Goal: Information Seeking & Learning: Learn about a topic

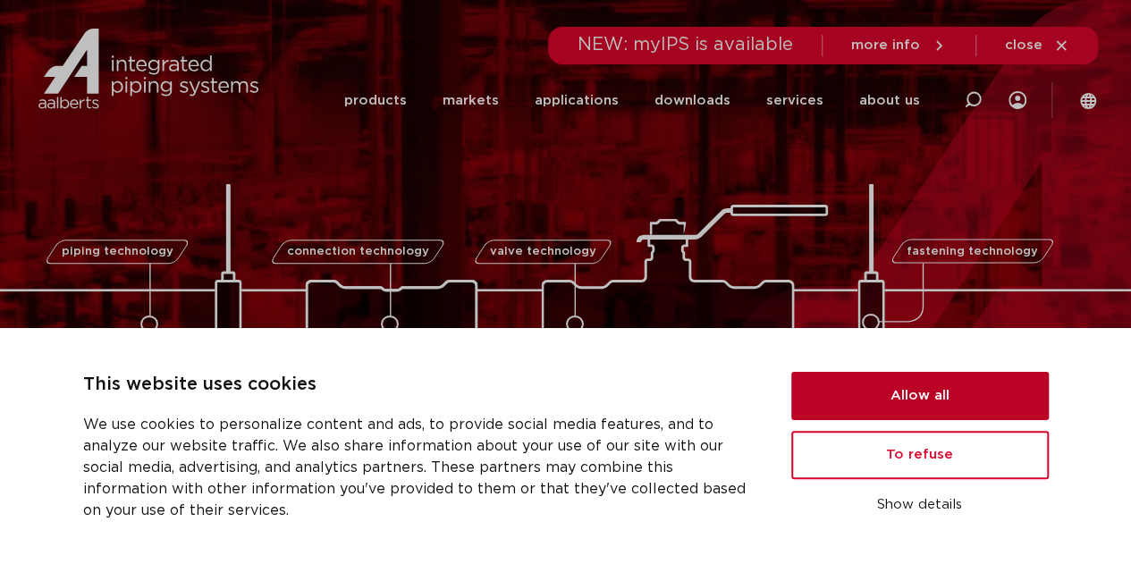
click at [945, 396] on button "Allow all" at bounding box center [920, 396] width 258 height 48
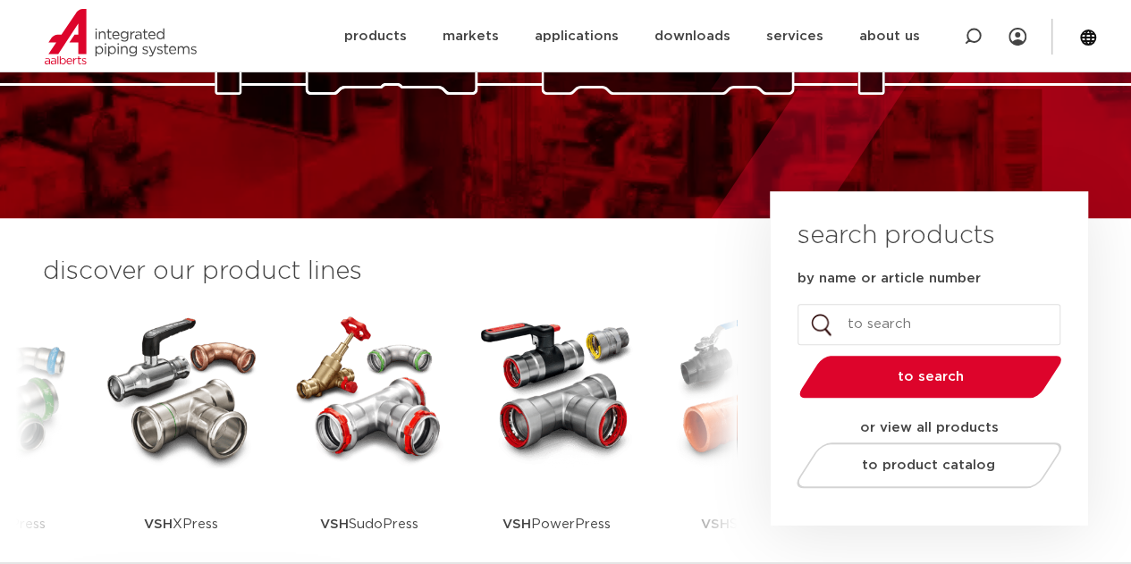
scroll to position [447, 0]
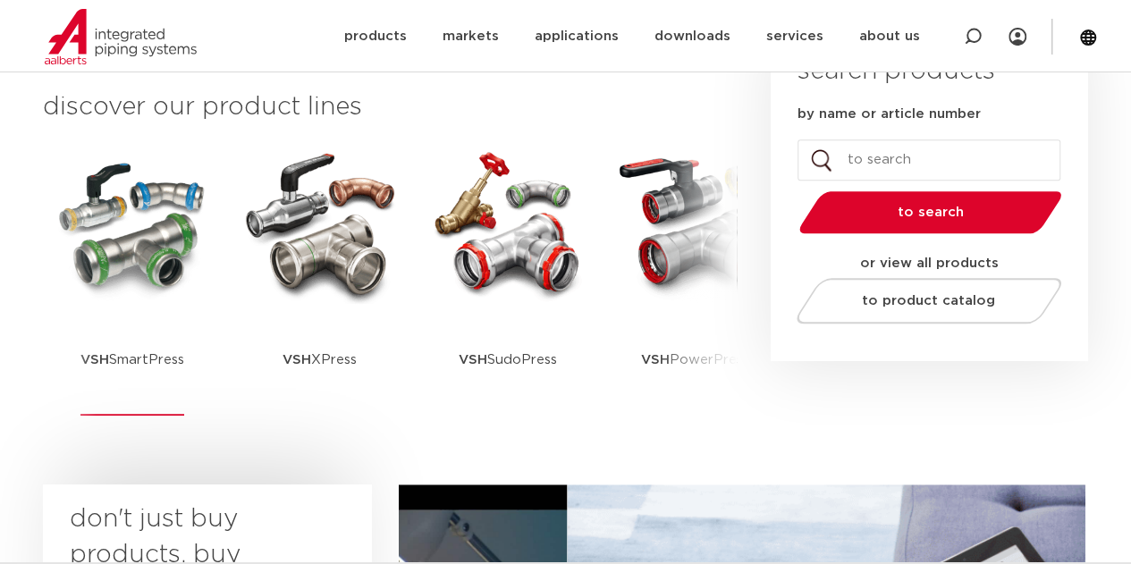
click at [125, 249] on img at bounding box center [132, 223] width 161 height 161
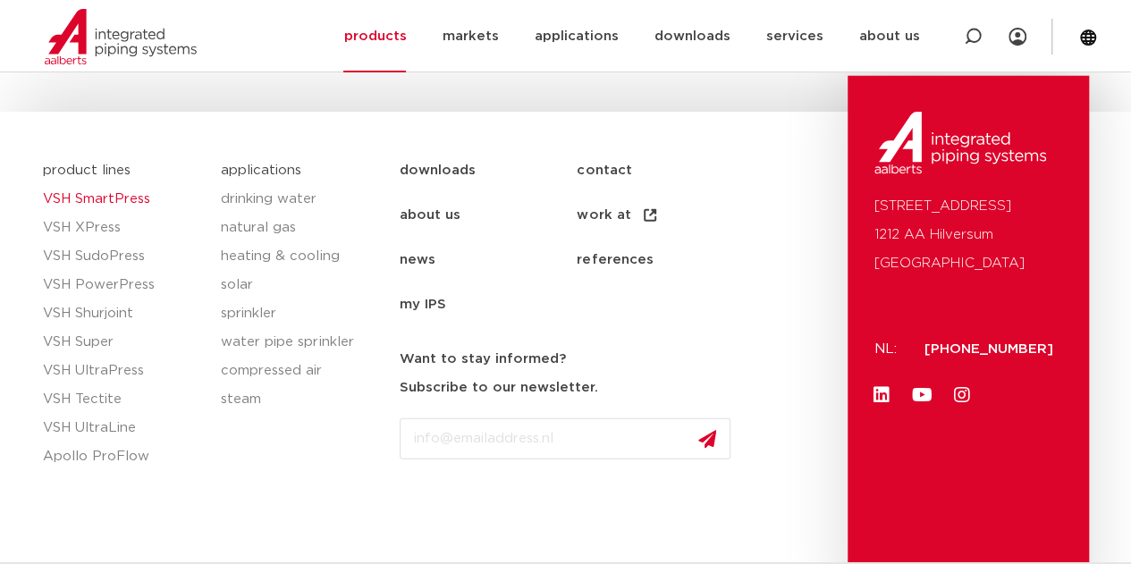
scroll to position [2325, 0]
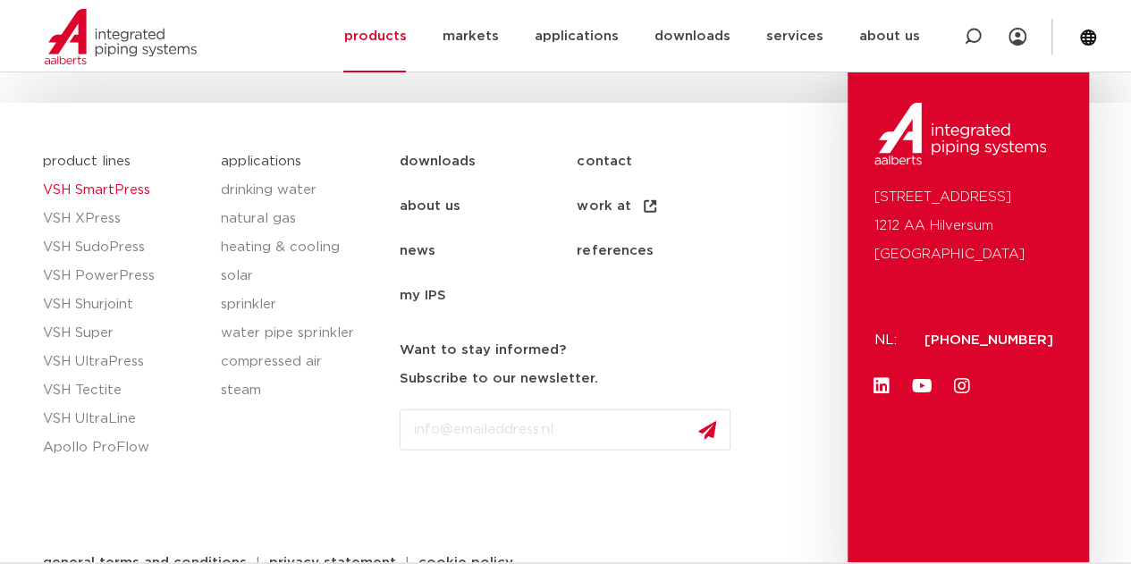
click at [122, 183] on font "VSH SmartPress" at bounding box center [96, 189] width 107 height 13
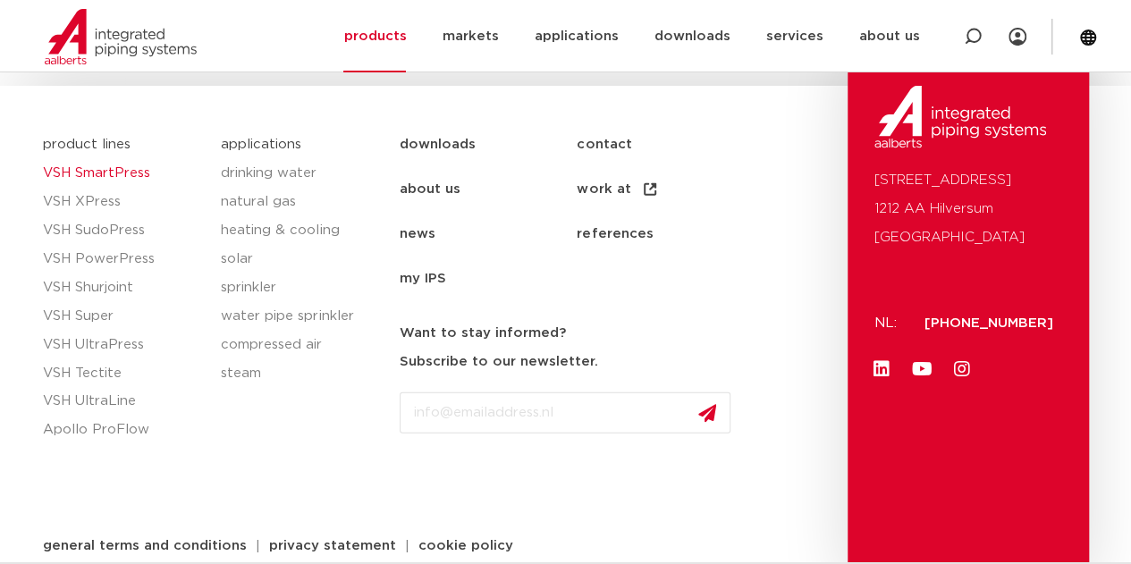
scroll to position [2205, 0]
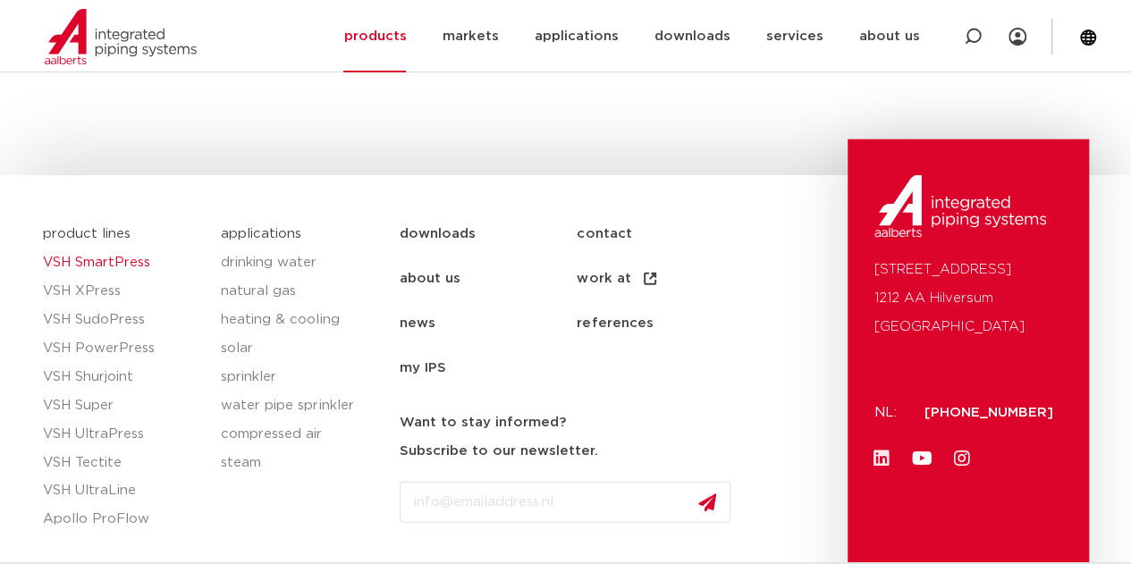
click at [877, 450] on icon at bounding box center [882, 459] width 18 height 18
click at [922, 450] on icon at bounding box center [922, 459] width 18 height 18
click at [965, 450] on icon at bounding box center [962, 459] width 18 height 18
click at [96, 284] on font "VSH XPress" at bounding box center [82, 290] width 78 height 13
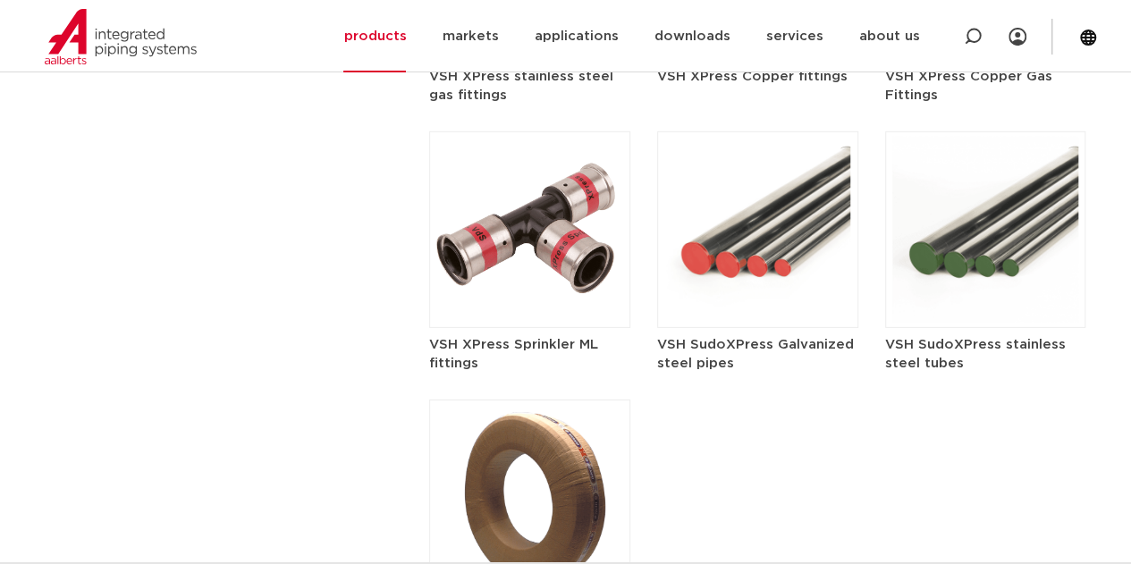
scroll to position [2688, 0]
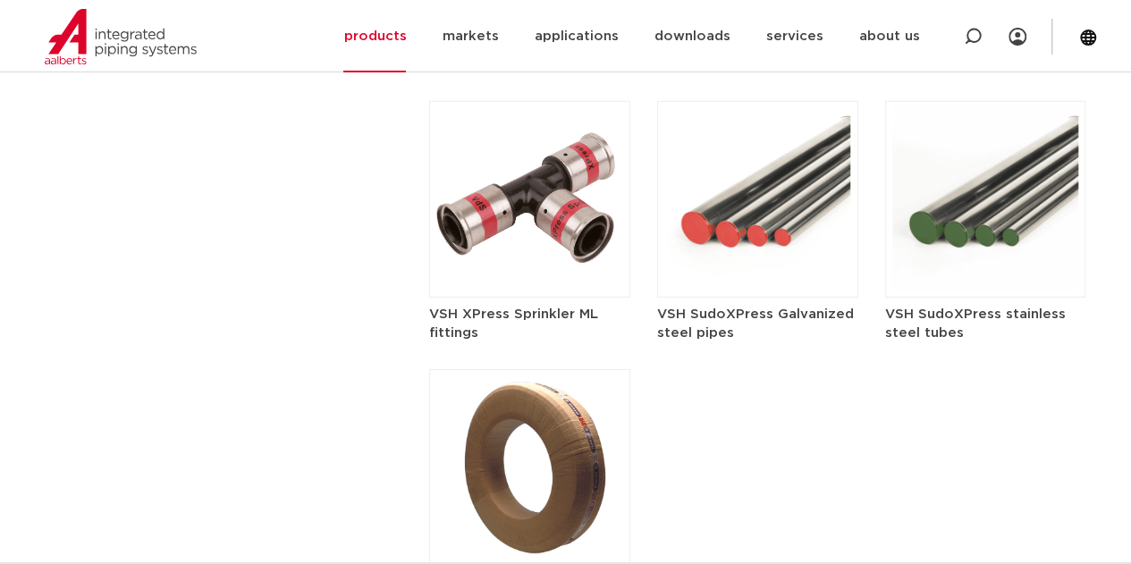
click at [1010, 308] on font "VSH SudoXPress stainless steel tubes" at bounding box center [975, 324] width 181 height 32
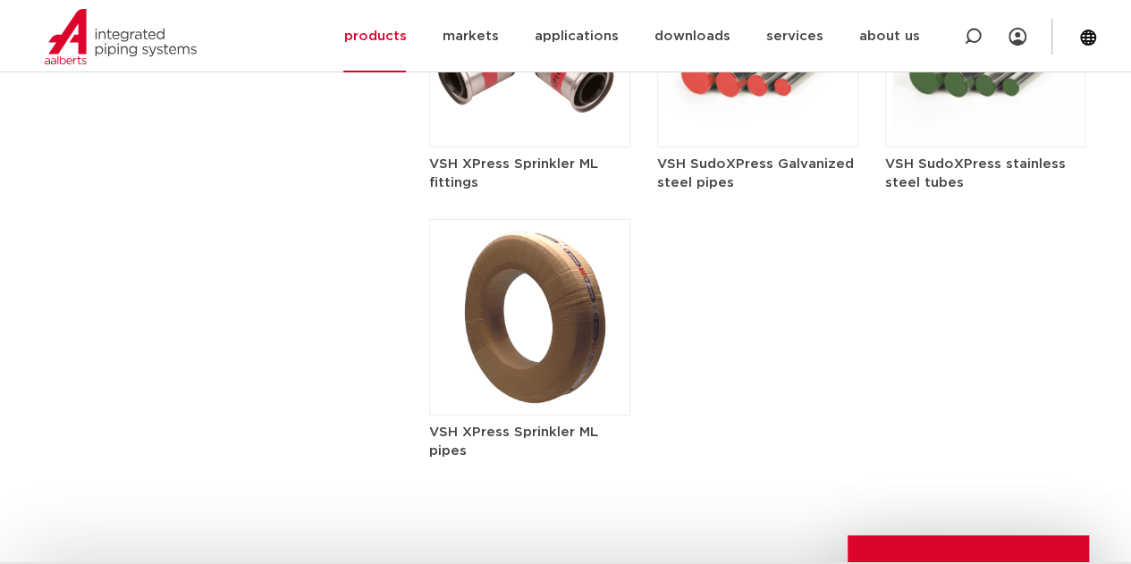
scroll to position [3046, 0]
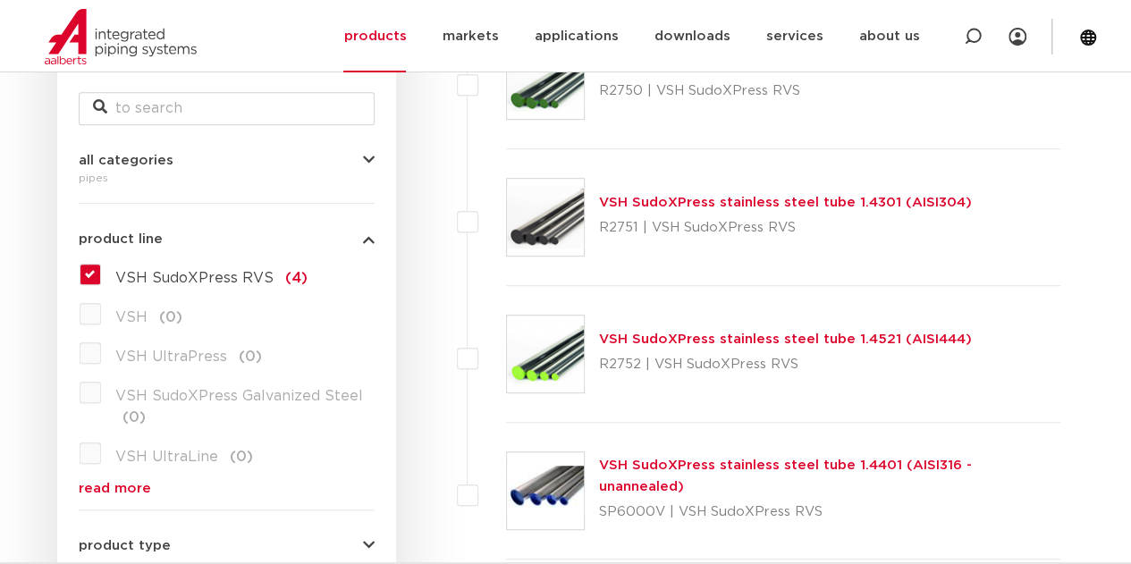
scroll to position [268, 0]
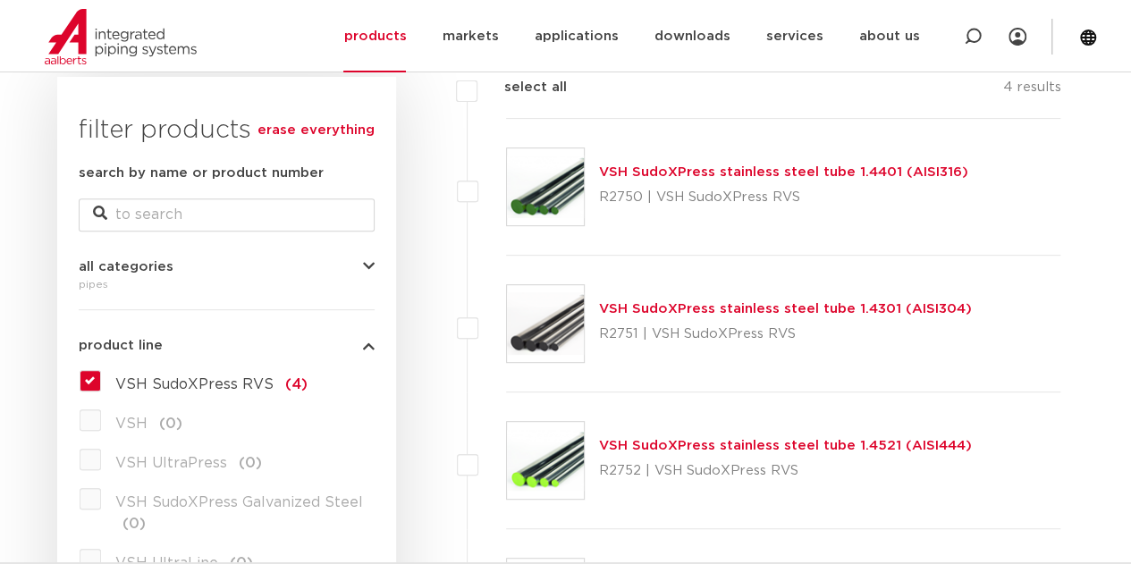
click at [801, 175] on font "VSH SudoXPress stainless steel tube 1.4401 (AISI316)" at bounding box center [783, 171] width 369 height 13
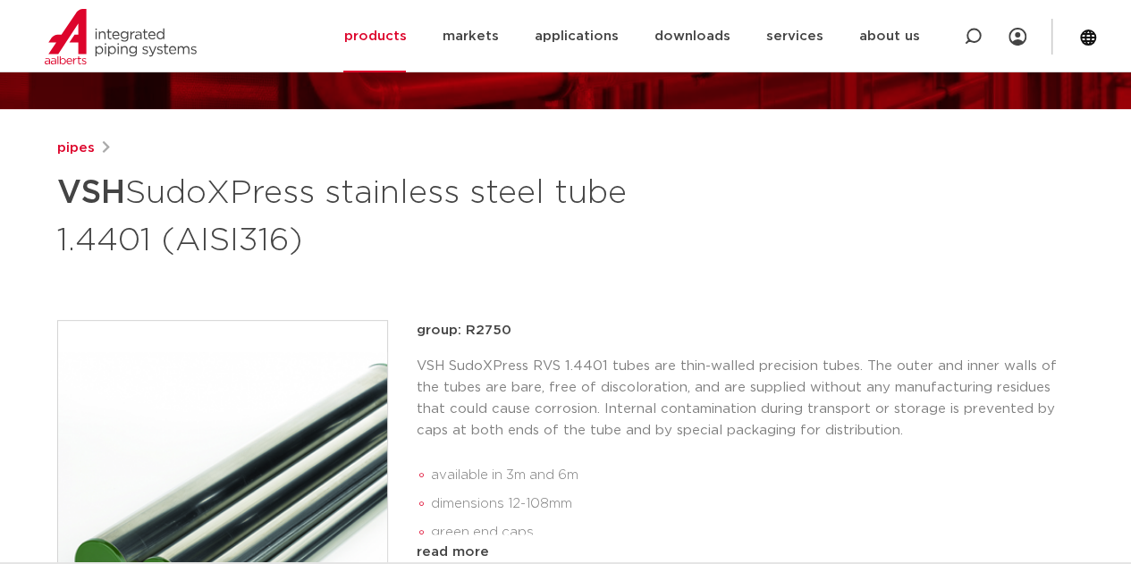
scroll to position [268, 0]
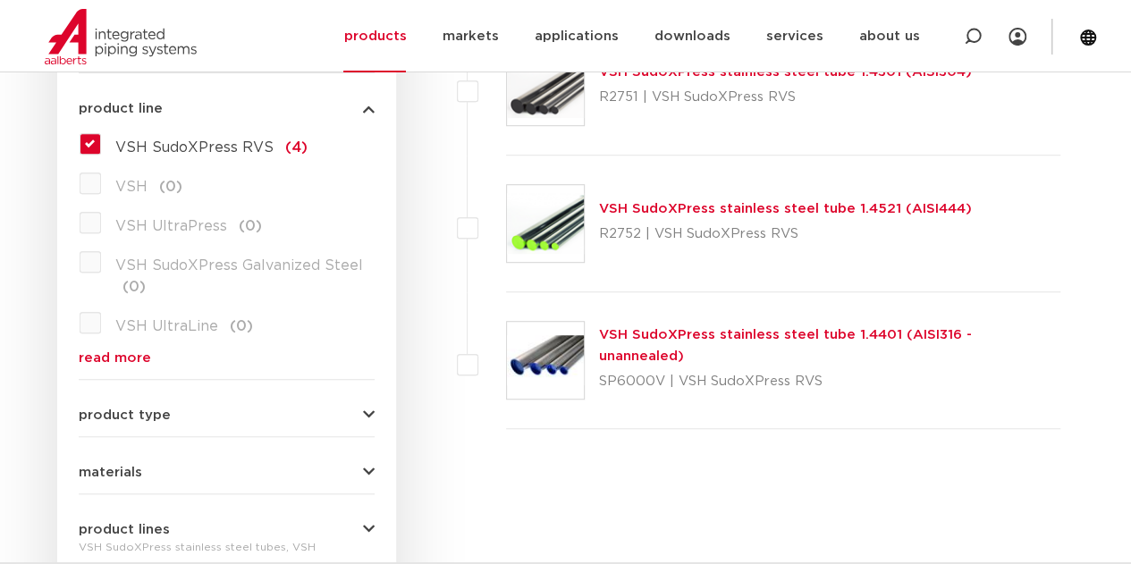
scroll to position [536, 0]
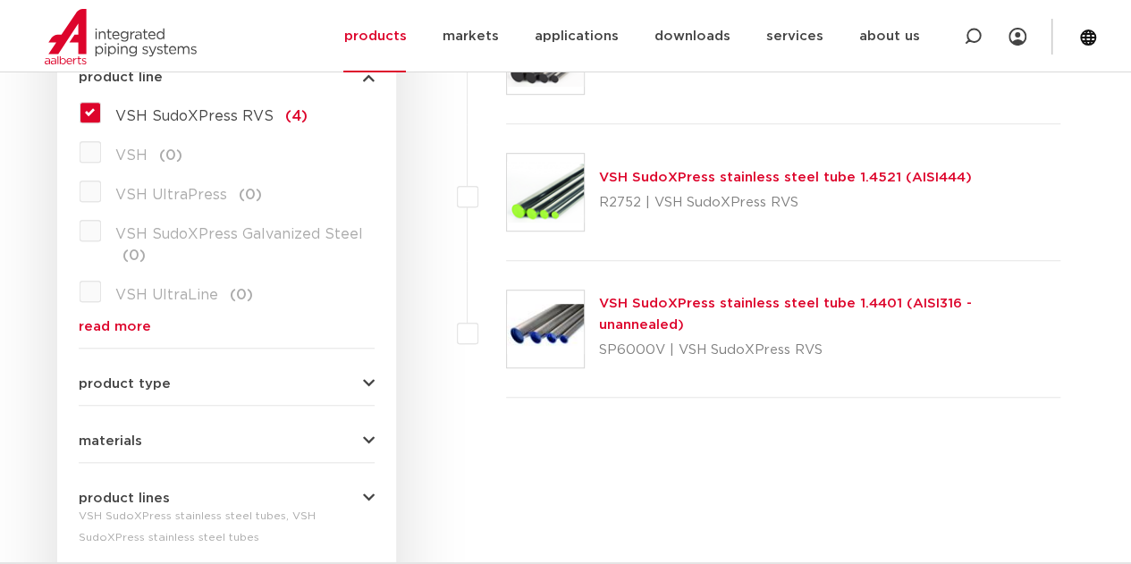
click at [785, 321] on font "VSH SudoXPress stainless steel tube 1.4401 (AISI316 - unannealed)" at bounding box center [785, 314] width 373 height 35
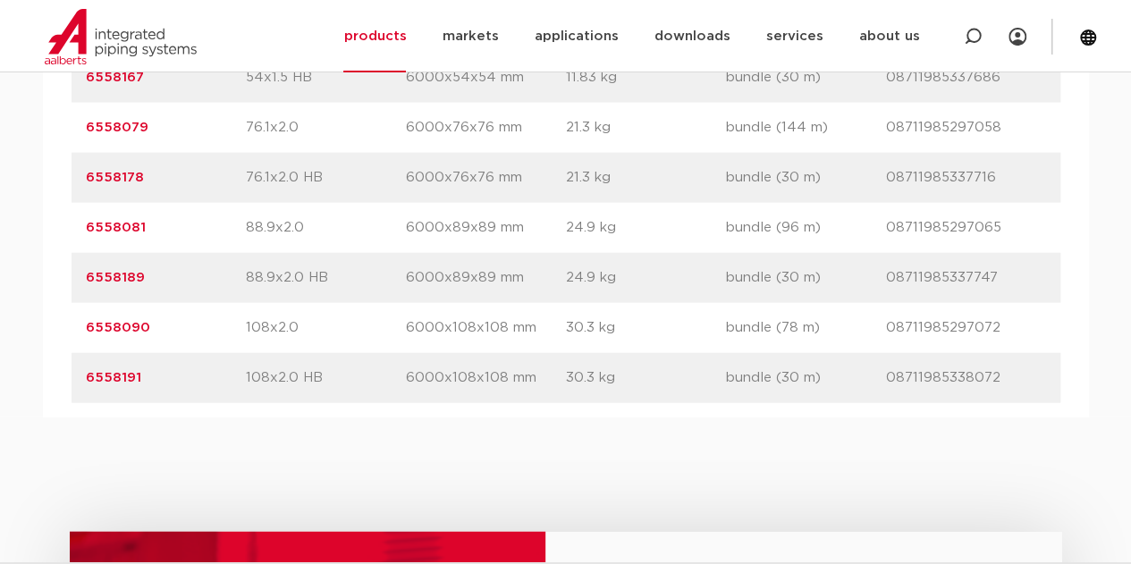
scroll to position [1694, 0]
